Goal: Task Accomplishment & Management: Use online tool/utility

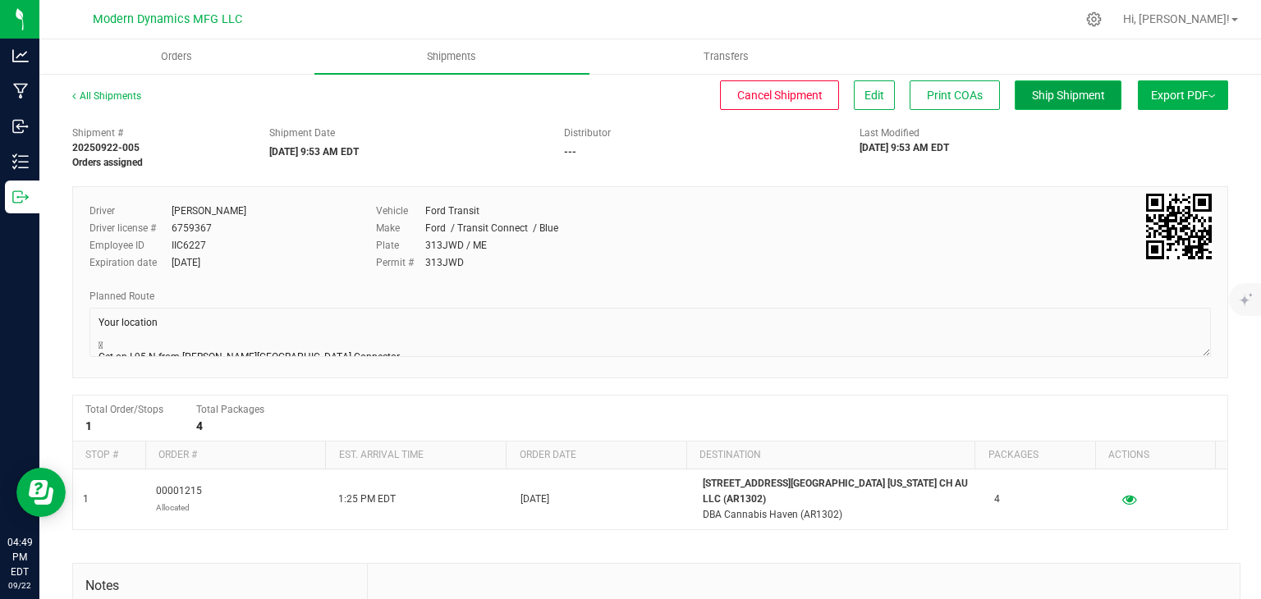
click at [1056, 89] on span "Ship Shipment" at bounding box center [1068, 95] width 73 height 13
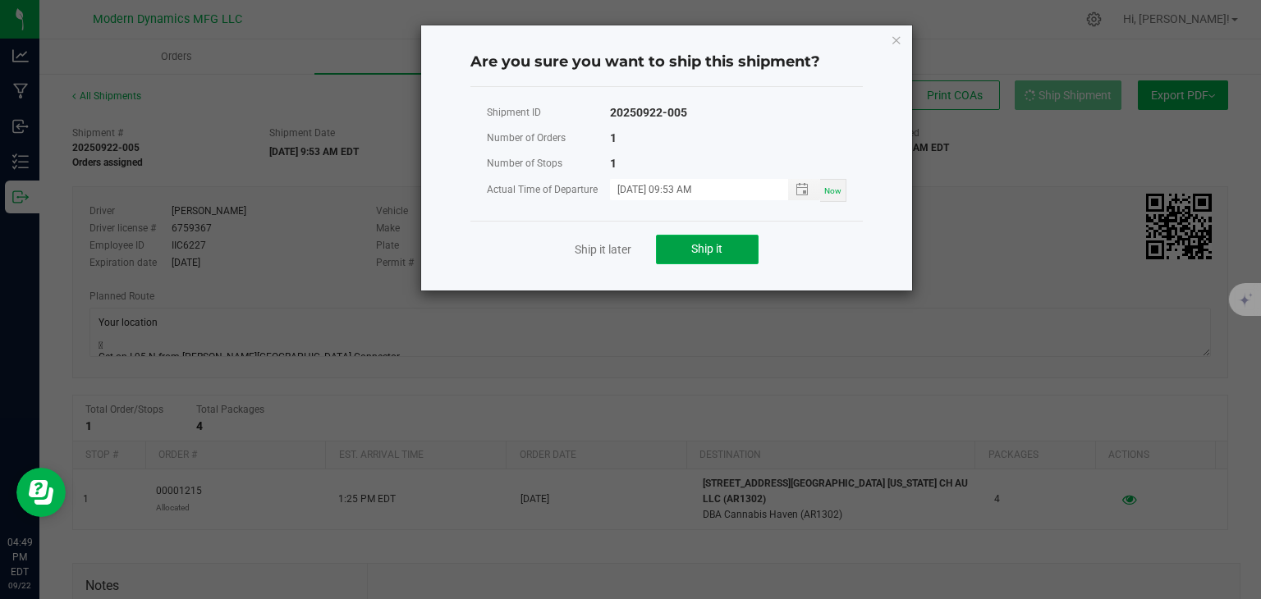
click at [681, 235] on button "Ship it" at bounding box center [707, 250] width 103 height 30
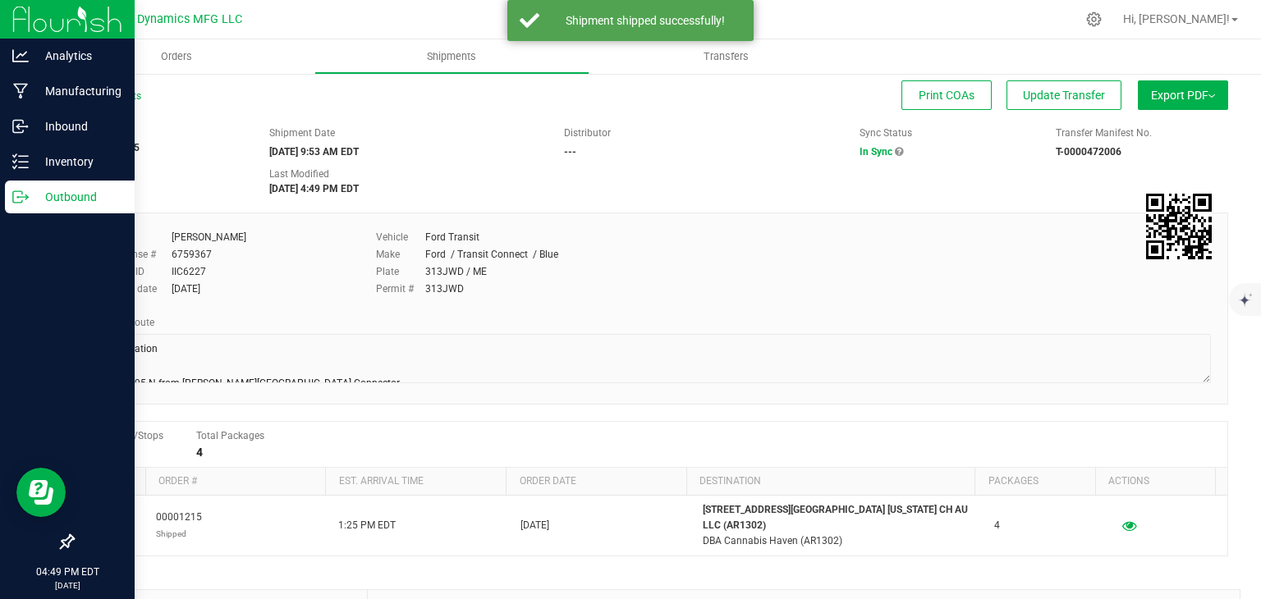
click at [25, 211] on div "Outbound" at bounding box center [70, 197] width 130 height 33
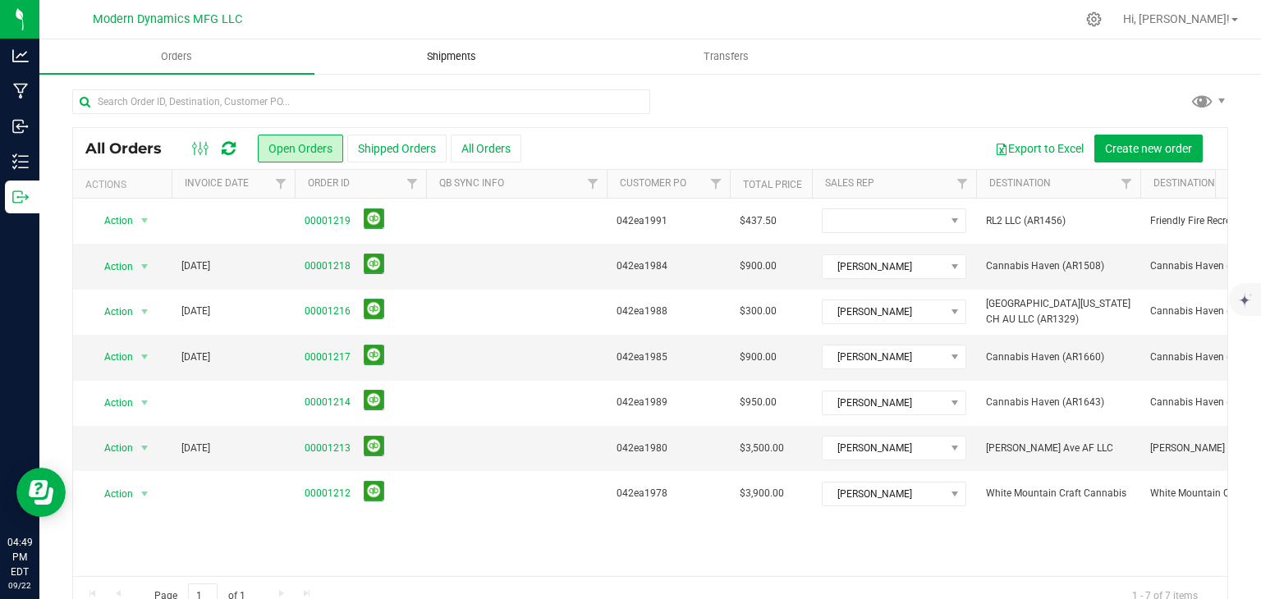
click at [470, 53] on span "Shipments" at bounding box center [452, 56] width 94 height 15
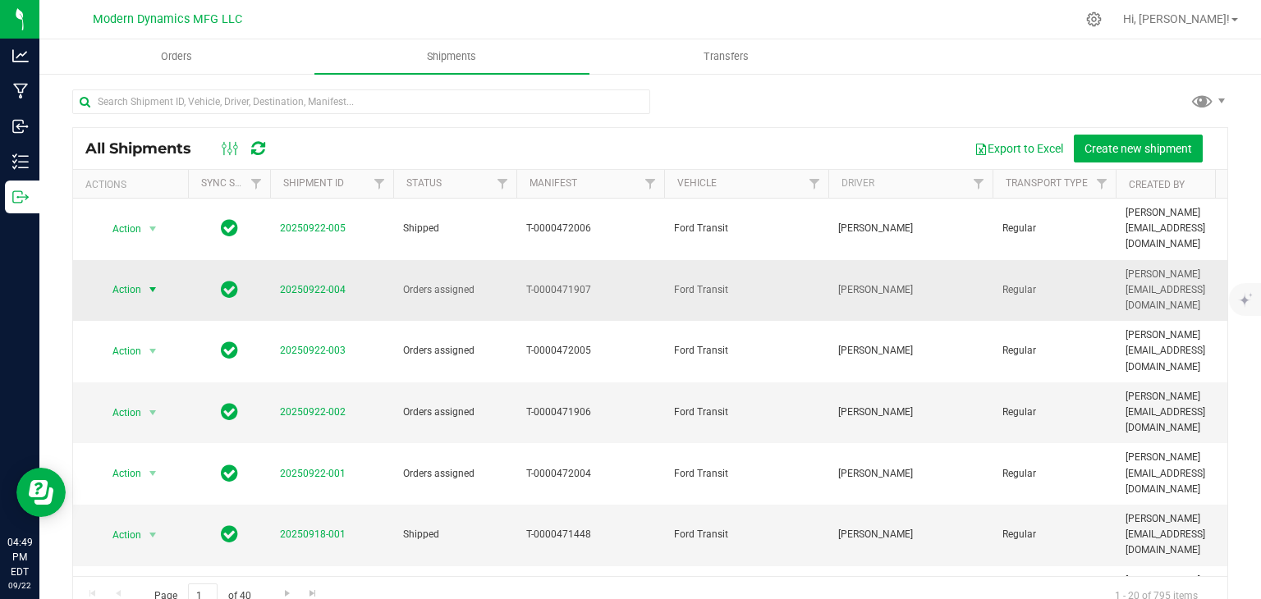
click at [158, 283] on span "select" at bounding box center [152, 289] width 13 height 13
click at [151, 411] on li "Ship shipment" at bounding box center [160, 423] width 122 height 25
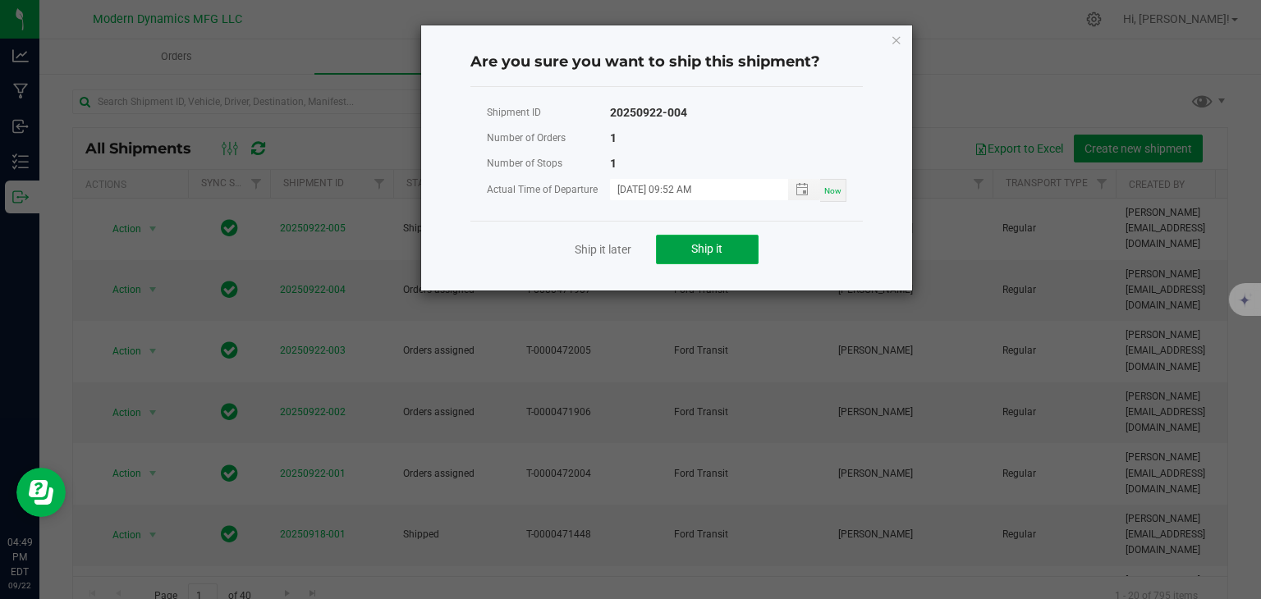
click at [699, 243] on span "Ship it" at bounding box center [706, 248] width 31 height 13
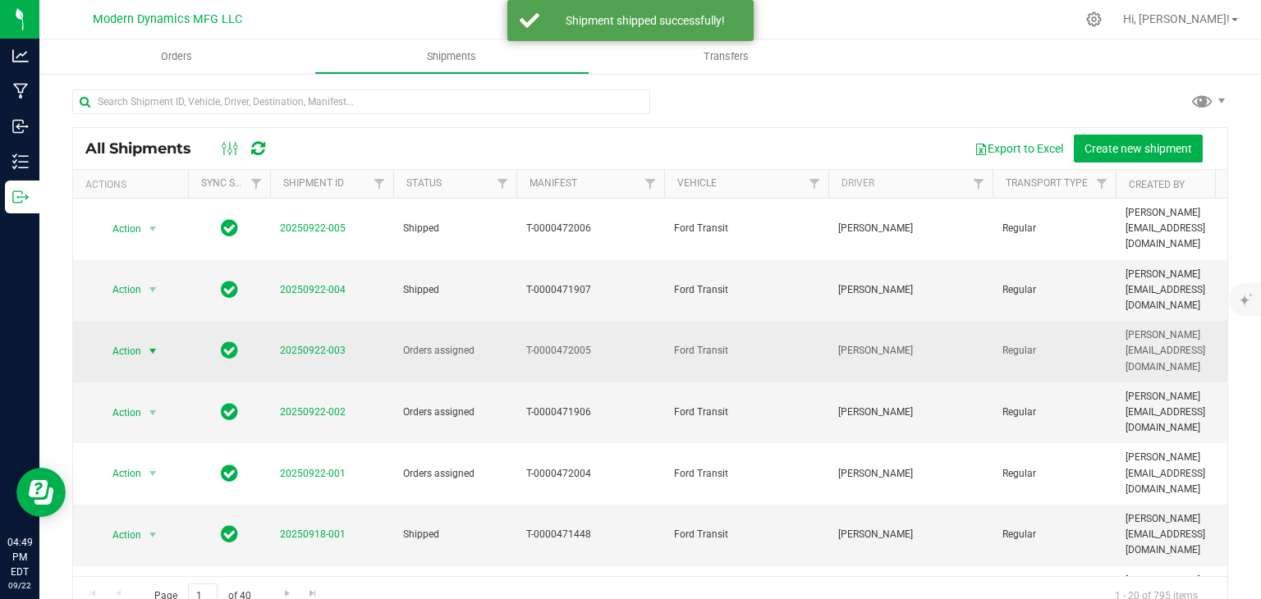
click at [131, 340] on span "Action" at bounding box center [120, 351] width 44 height 23
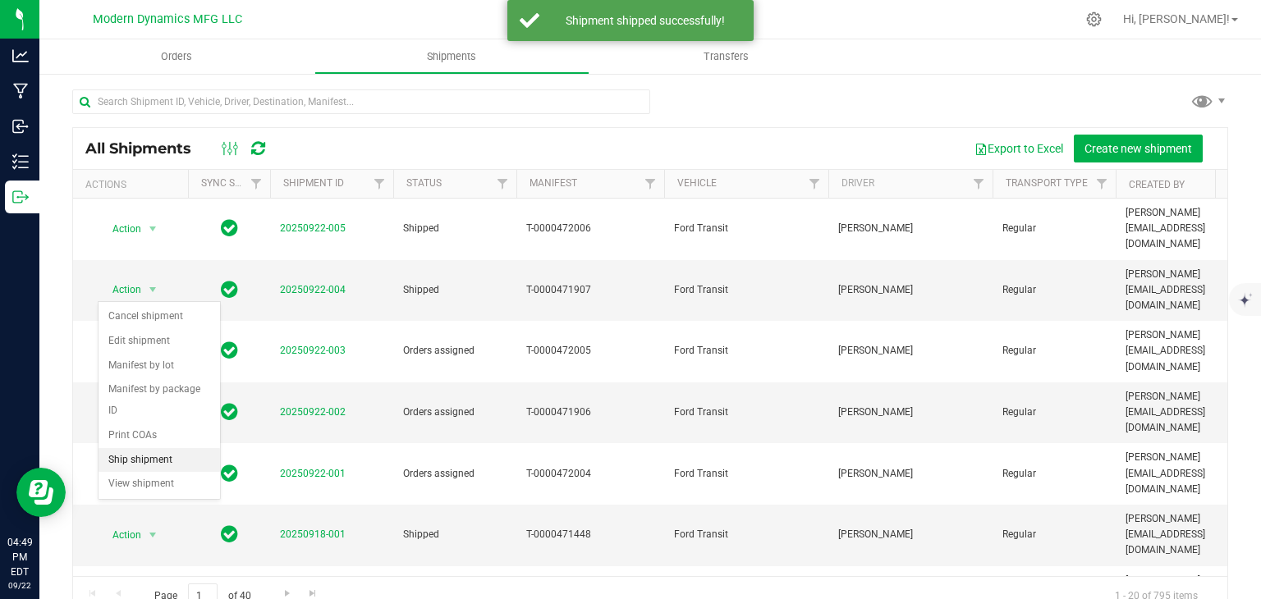
click at [142, 448] on li "Ship shipment" at bounding box center [160, 460] width 122 height 25
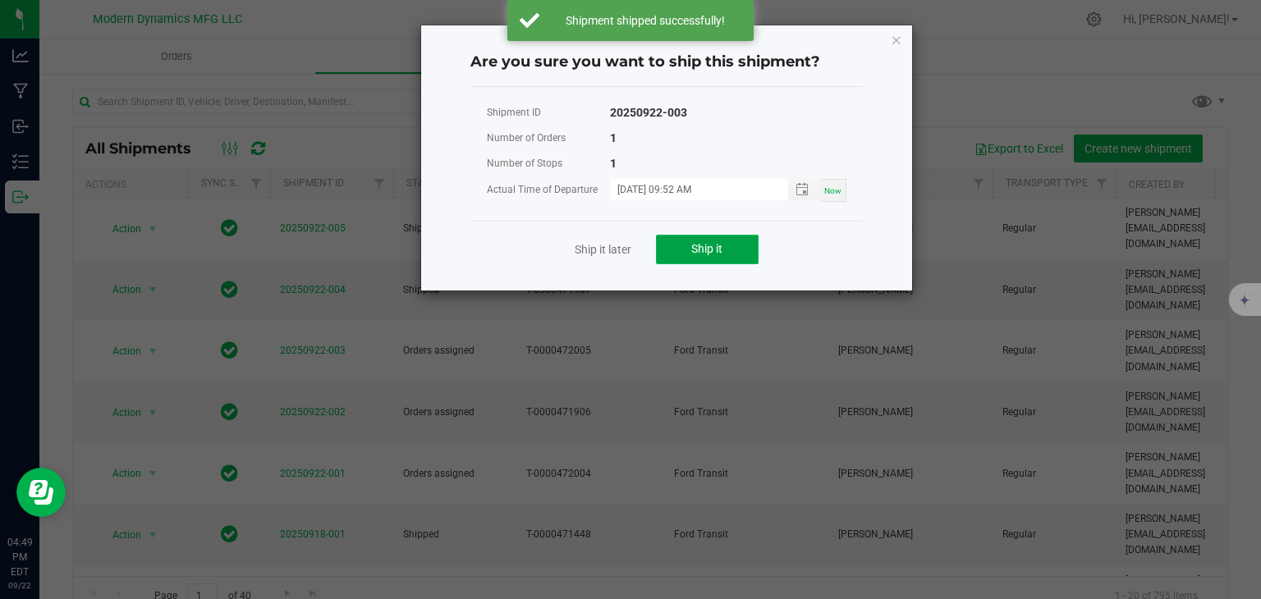
click at [681, 254] on button "Ship it" at bounding box center [707, 250] width 103 height 30
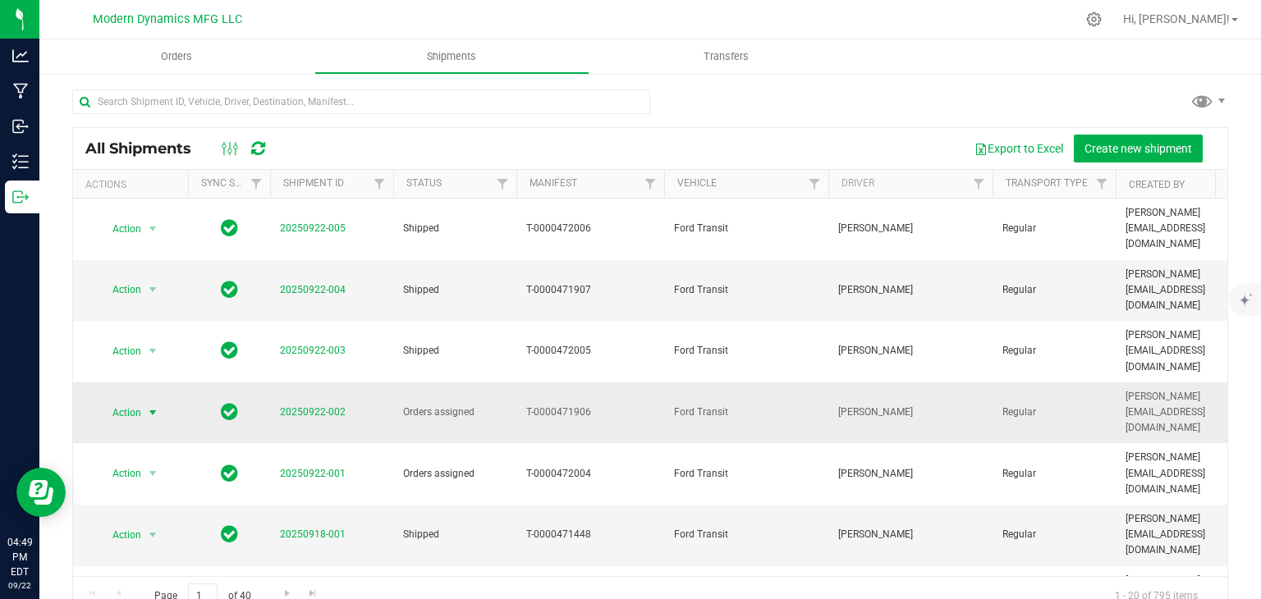
click at [146, 406] on span "select" at bounding box center [152, 412] width 13 height 13
click at [180, 484] on li "Ship shipment" at bounding box center [160, 496] width 122 height 25
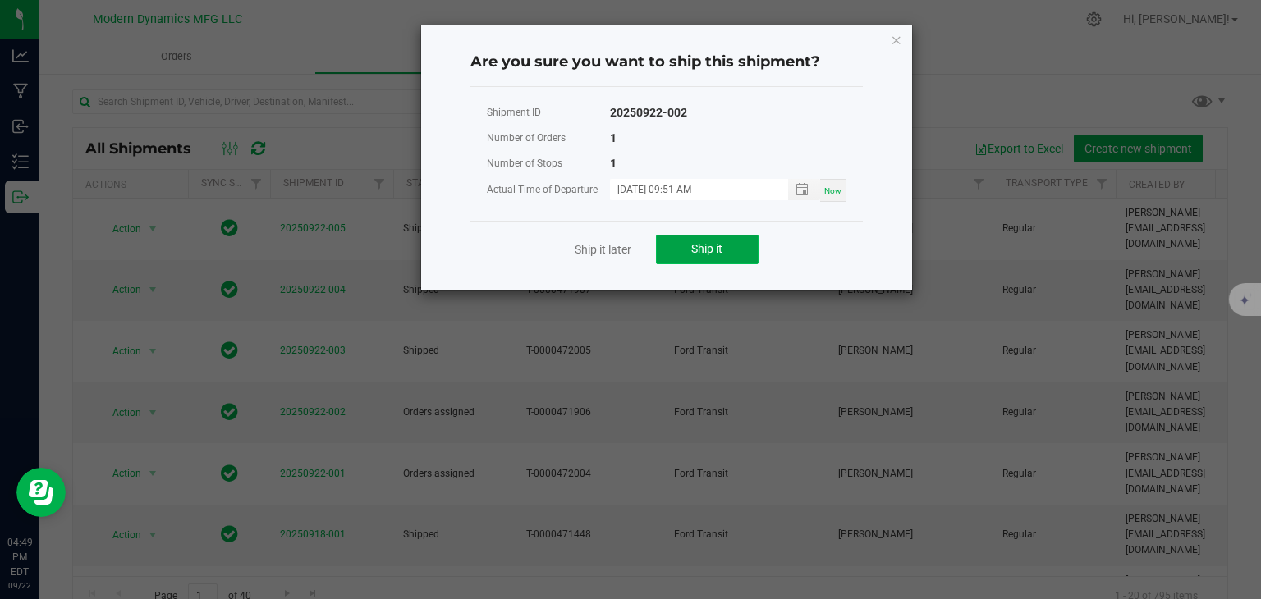
click at [696, 261] on button "Ship it" at bounding box center [707, 250] width 103 height 30
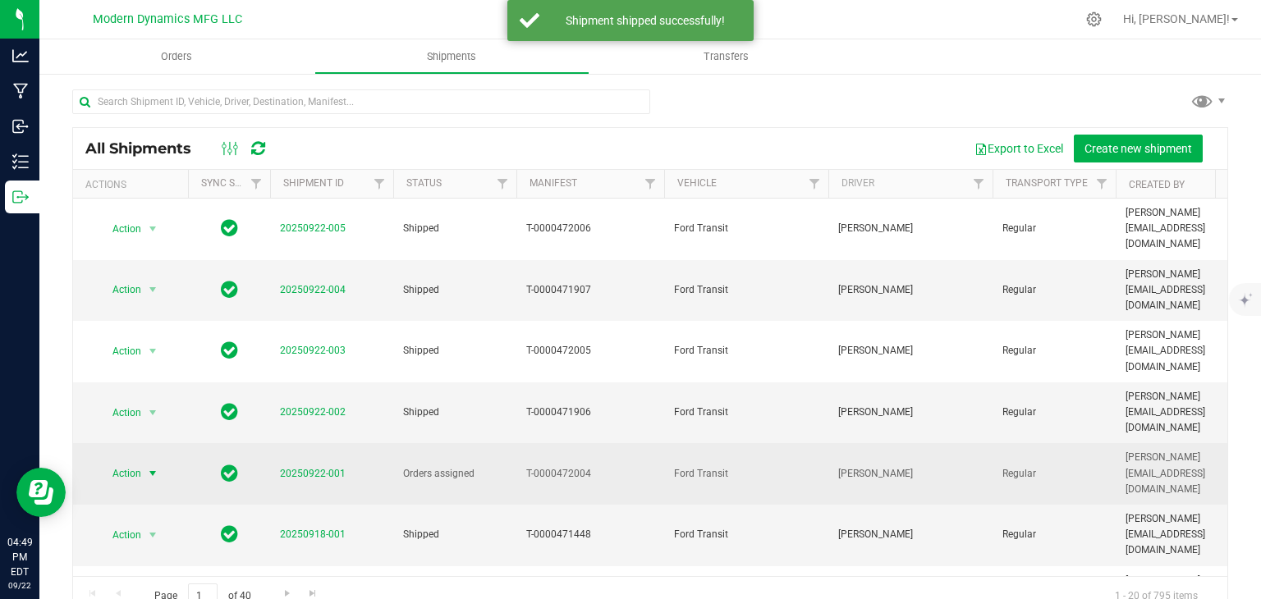
click at [143, 462] on span "select" at bounding box center [153, 473] width 21 height 23
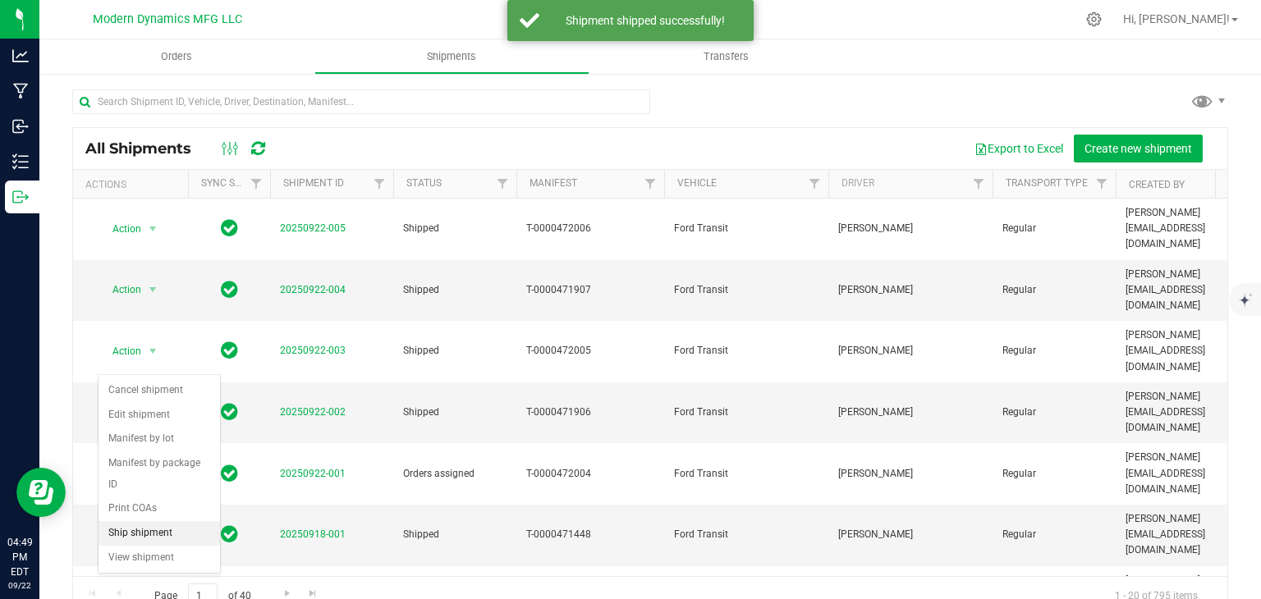
click at [148, 521] on li "Ship shipment" at bounding box center [160, 533] width 122 height 25
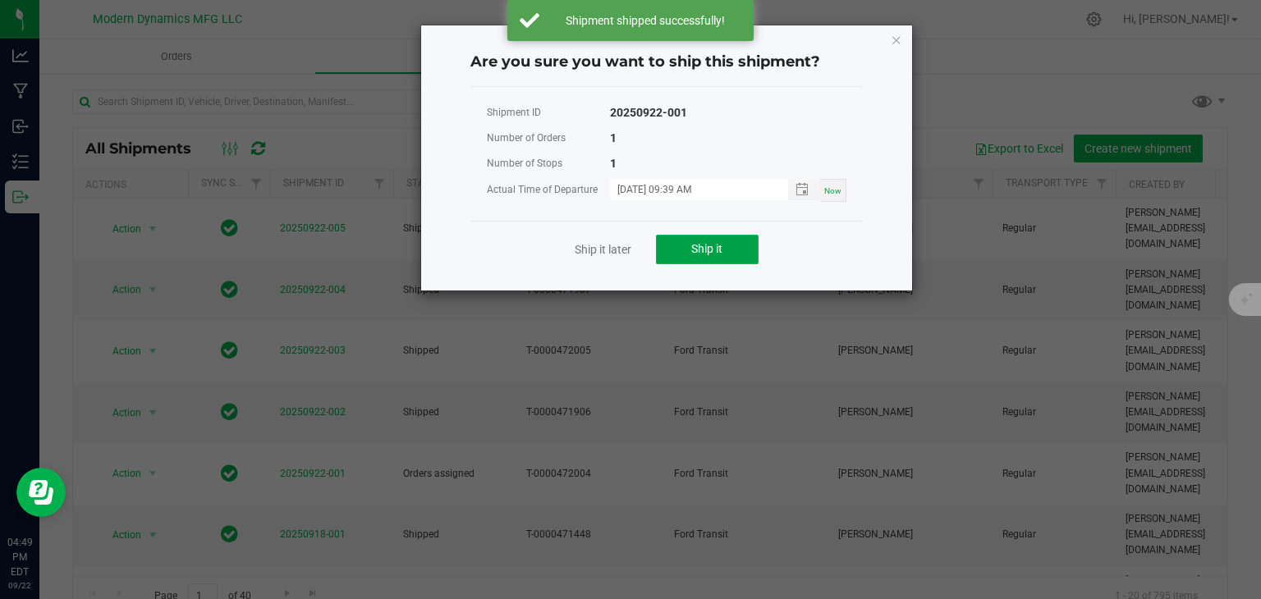
click at [675, 241] on button "Ship it" at bounding box center [707, 250] width 103 height 30
